Goal: Task Accomplishment & Management: Use online tool/utility

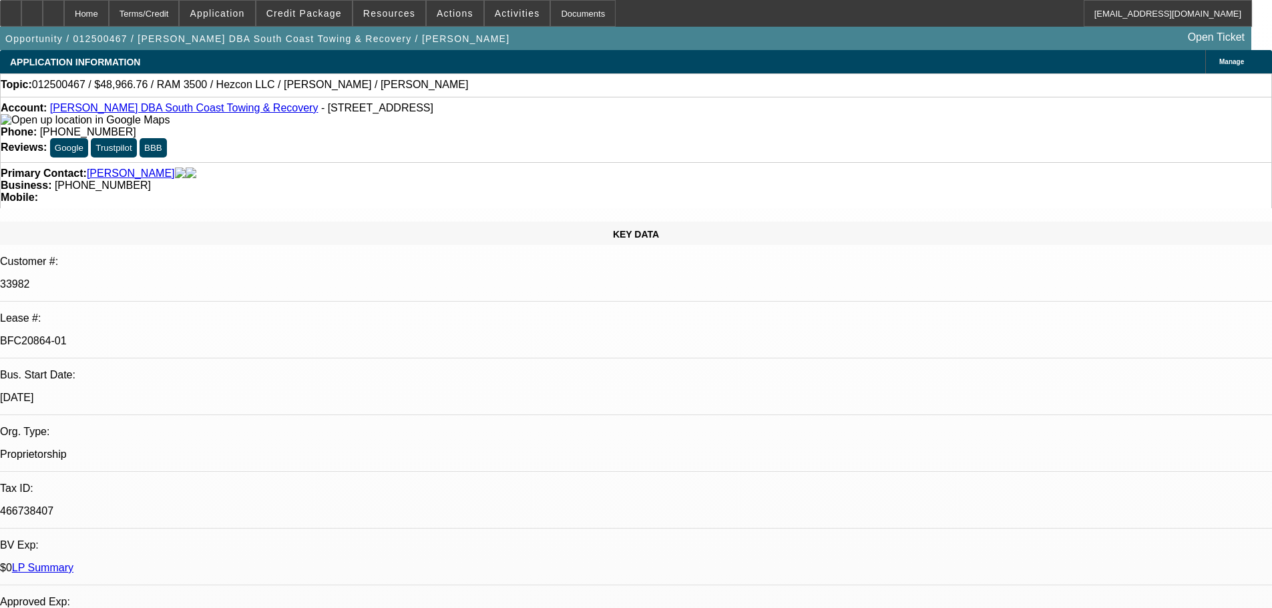
select select "0"
select select "3"
select select "0"
select select "6"
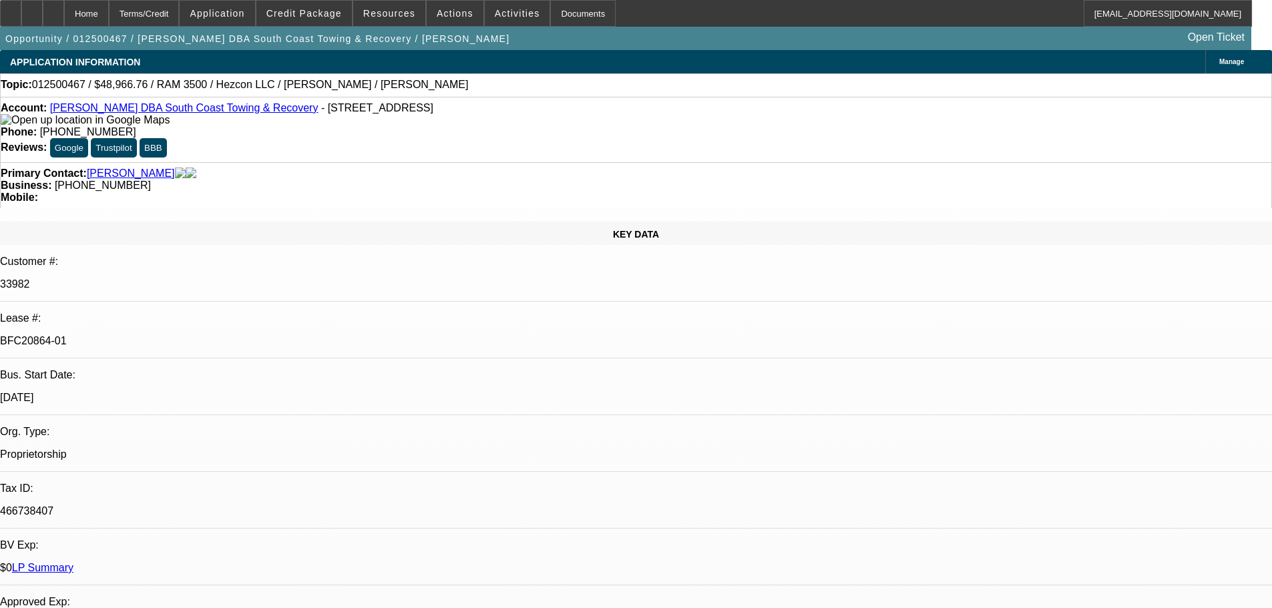
select select "0"
select select "3"
select select "0"
select select "6"
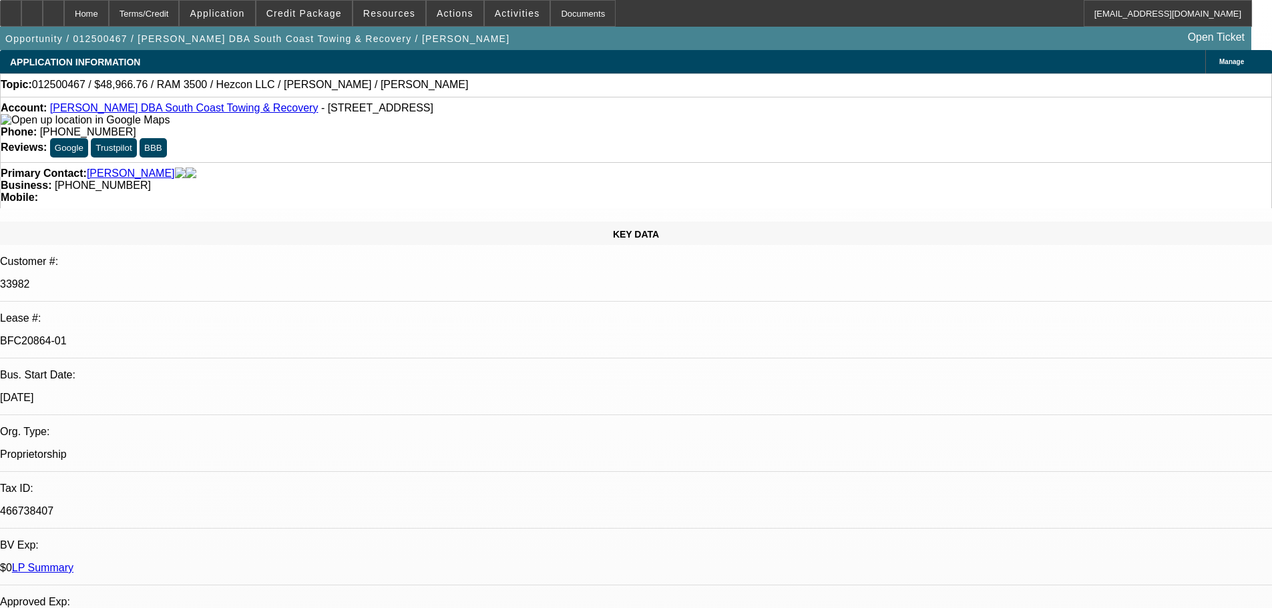
select select "0"
select select "3"
select select "0"
select select "6"
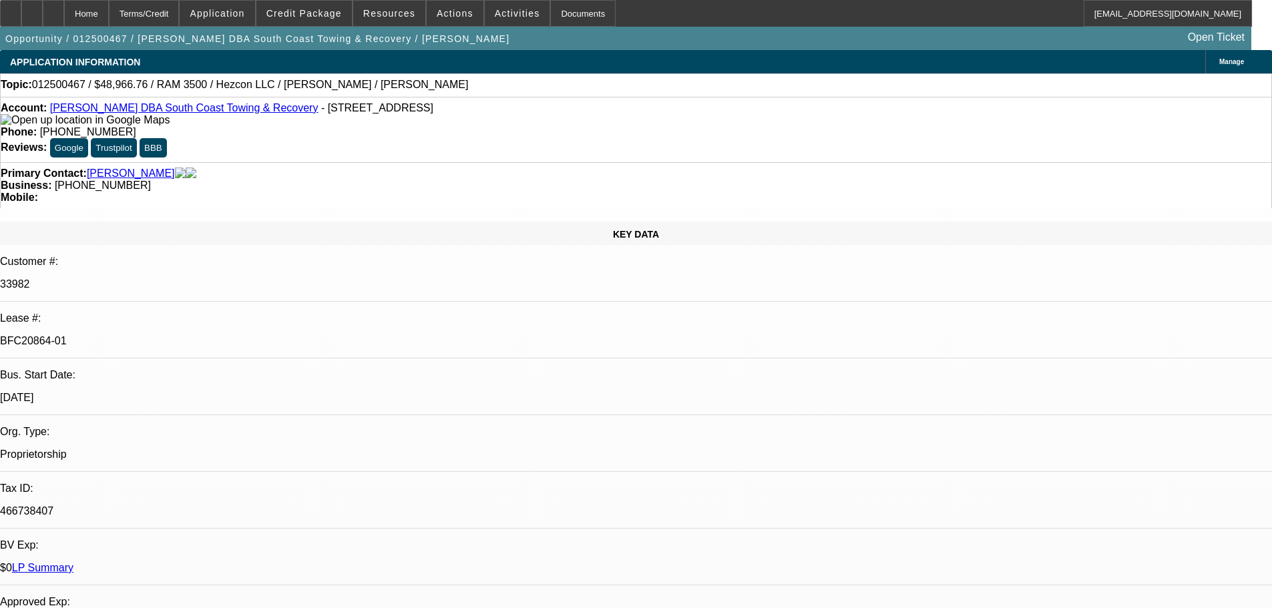
select select "0"
select select "3"
select select "0"
select select "6"
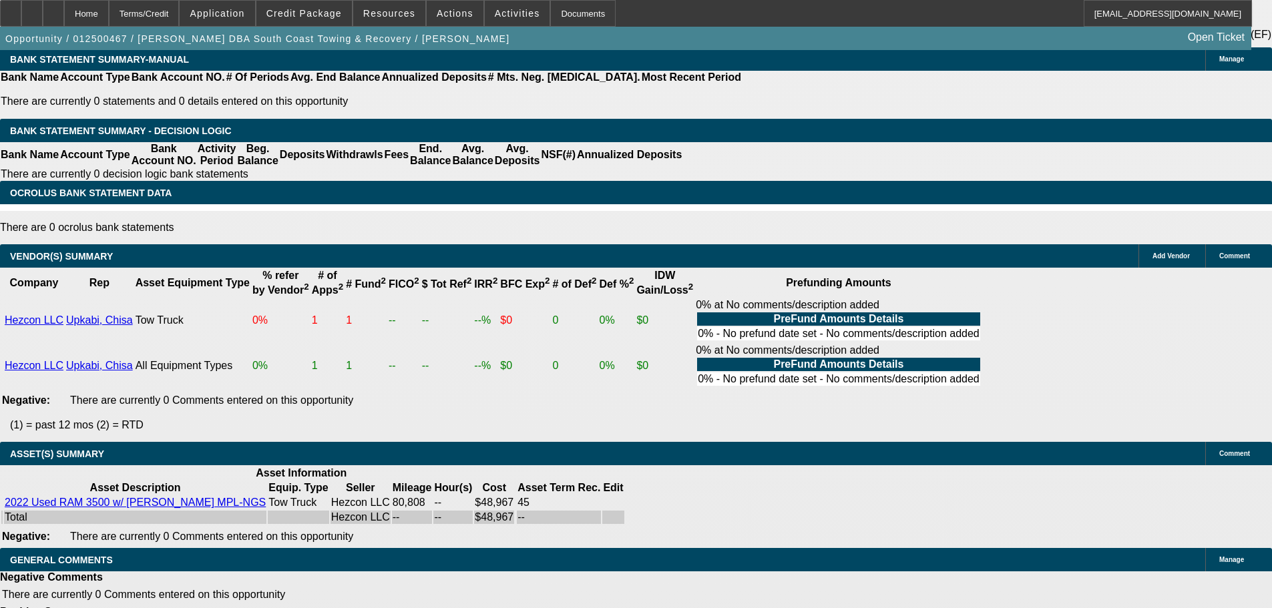
scroll to position [2571, 0]
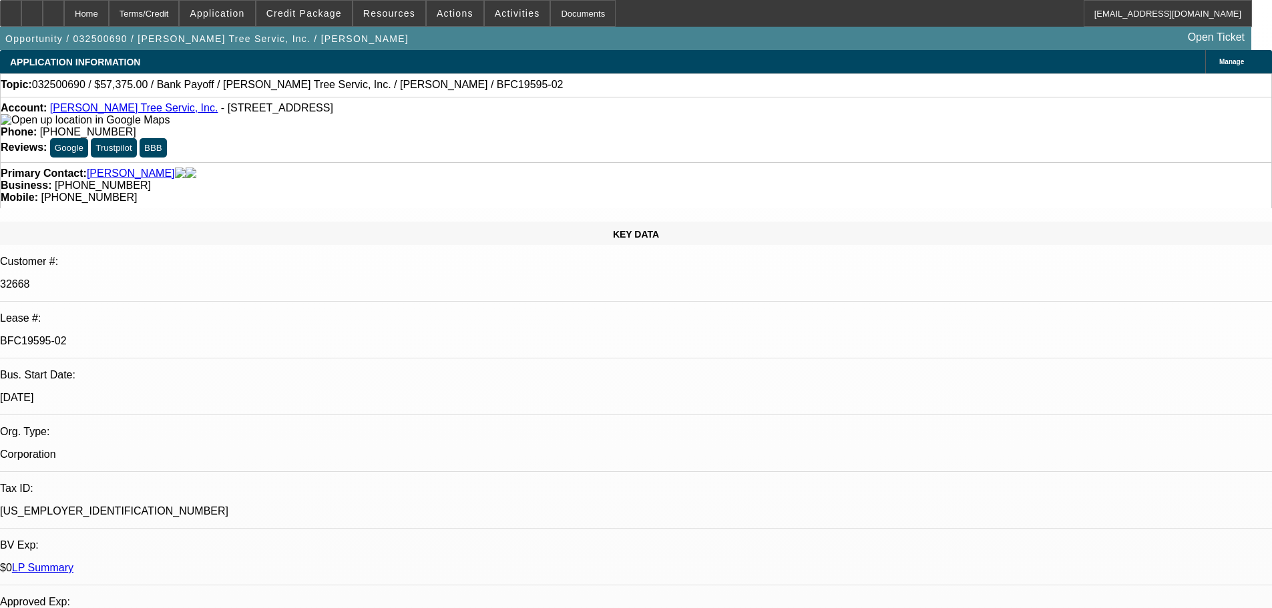
select select "0.1"
select select "0"
select select "3"
select select "0"
select select "6"
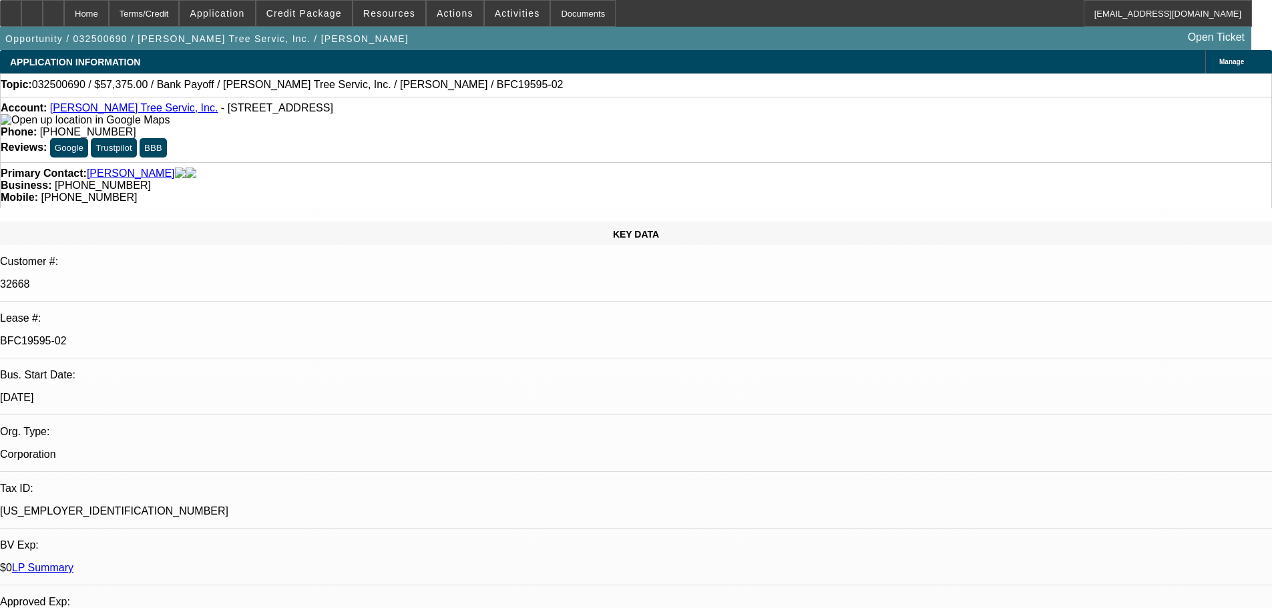
select select "0.1"
select select "0"
select select "3"
select select "0"
select select "6"
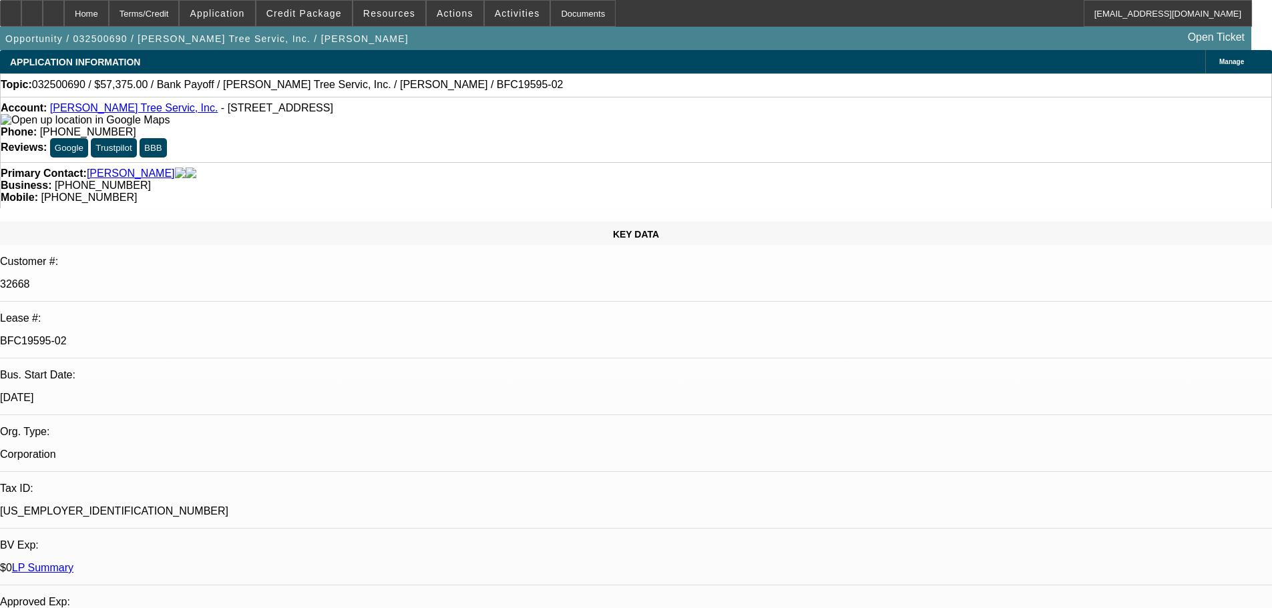
select select "0.1"
select select "0"
select select "3"
select select "0"
select select "6"
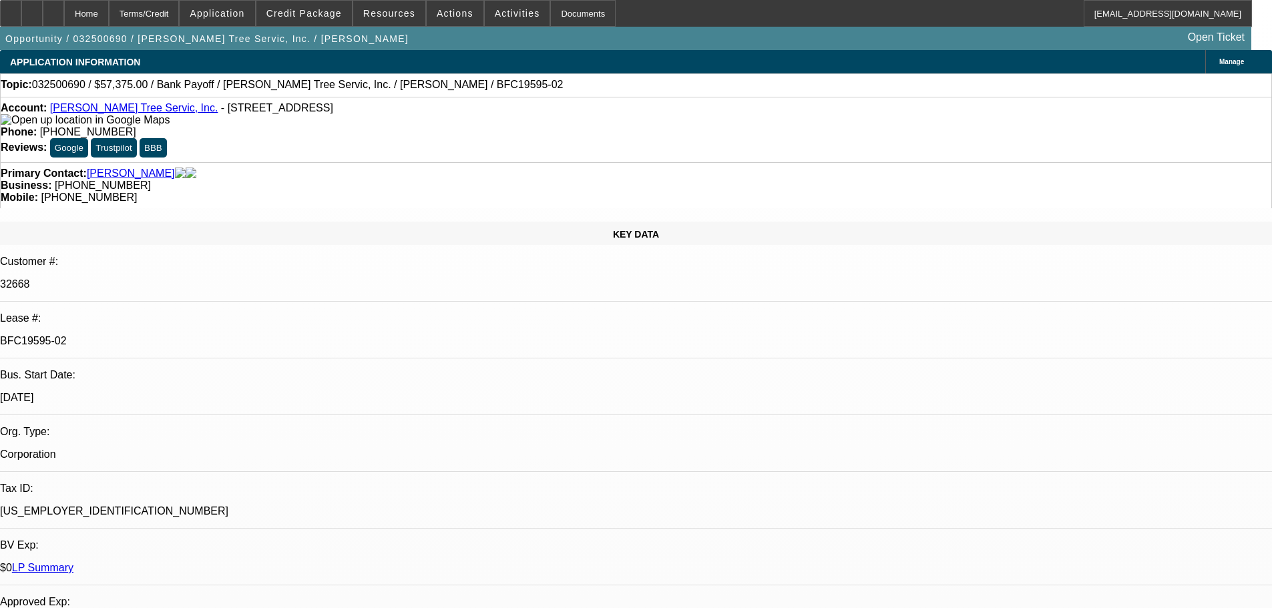
select select "0.1"
select select "0"
select select "3"
select select "0"
select select "6"
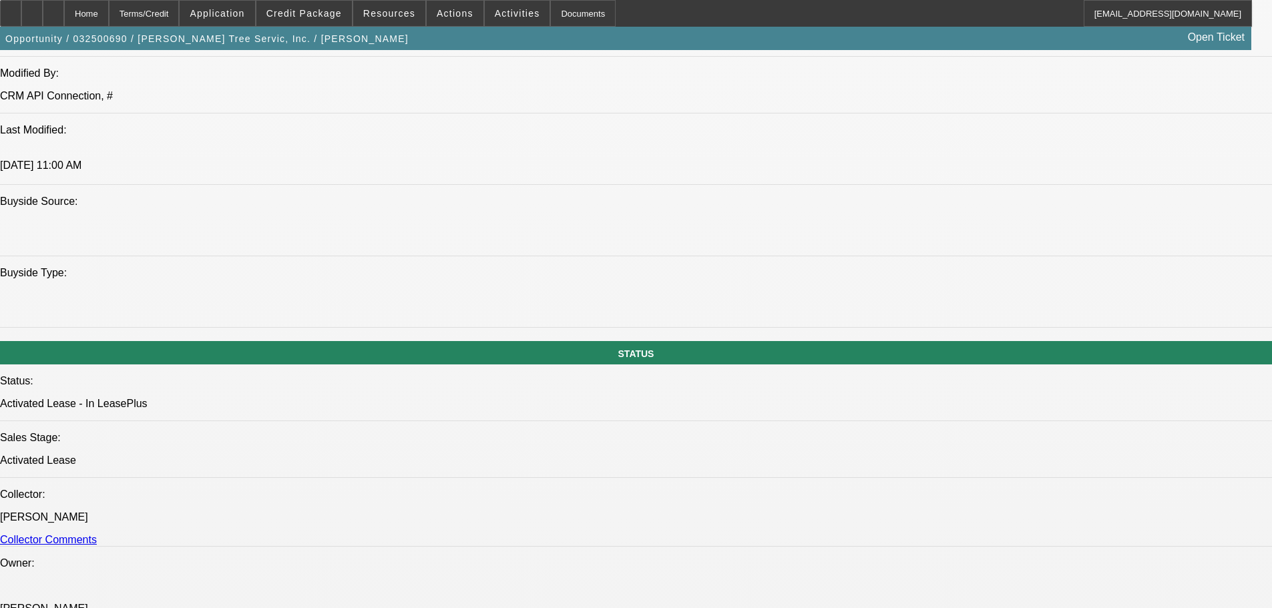
scroll to position [1135, 0]
